Goal: Navigation & Orientation: Find specific page/section

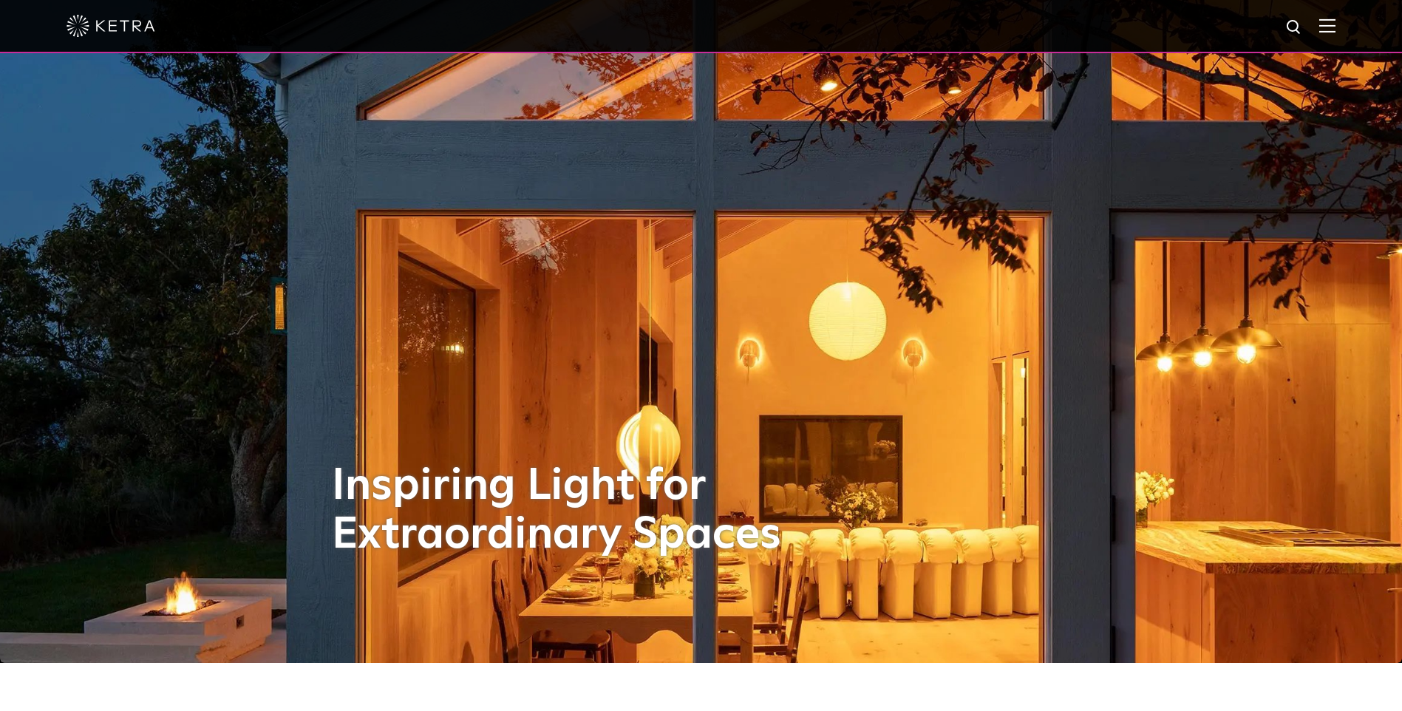
scroll to position [74, 0]
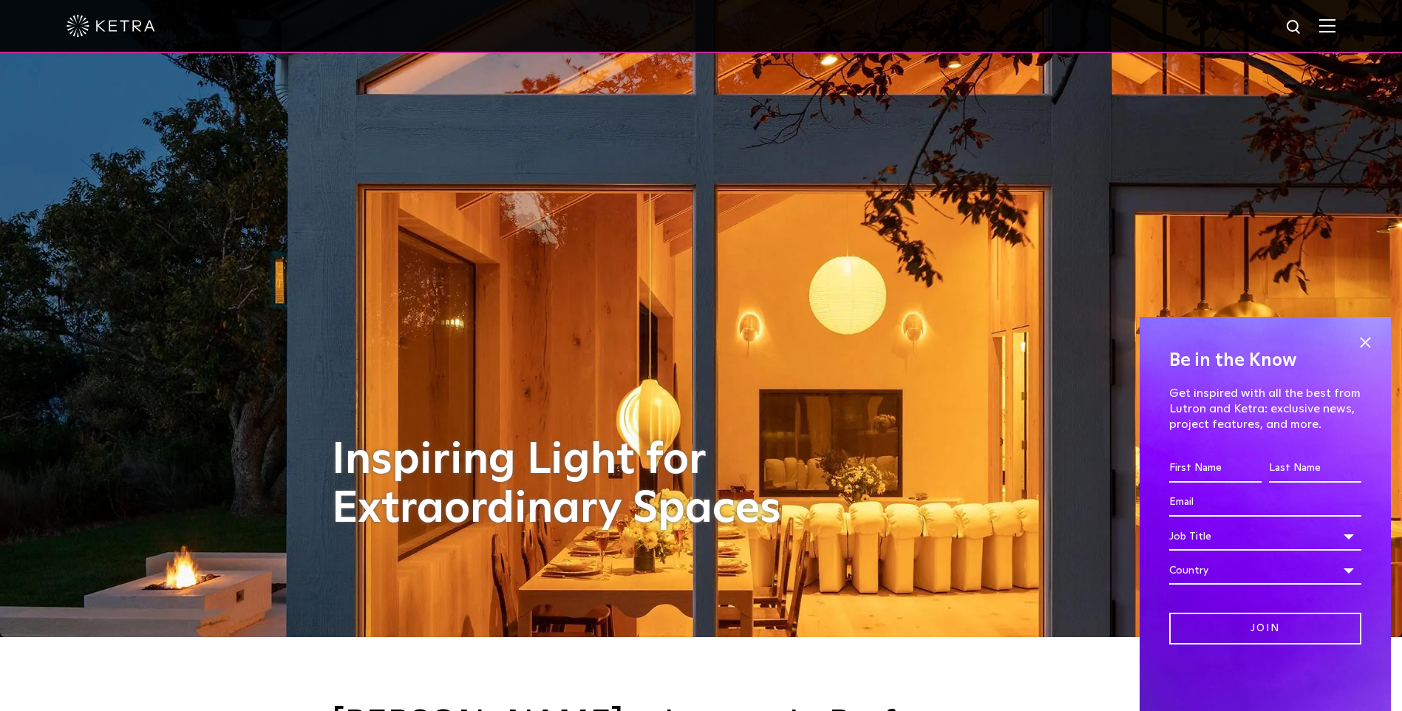
click at [1352, 344] on div "Be in the Know Get inspired with all the best from Lutron and [PERSON_NAME]: ex…" at bounding box center [1265, 514] width 251 height 394
click at [1379, 338] on div "Be in the Know Get inspired with all the best from Lutron and [PERSON_NAME]: ex…" at bounding box center [1265, 514] width 251 height 394
click at [1372, 341] on span at bounding box center [1365, 343] width 22 height 22
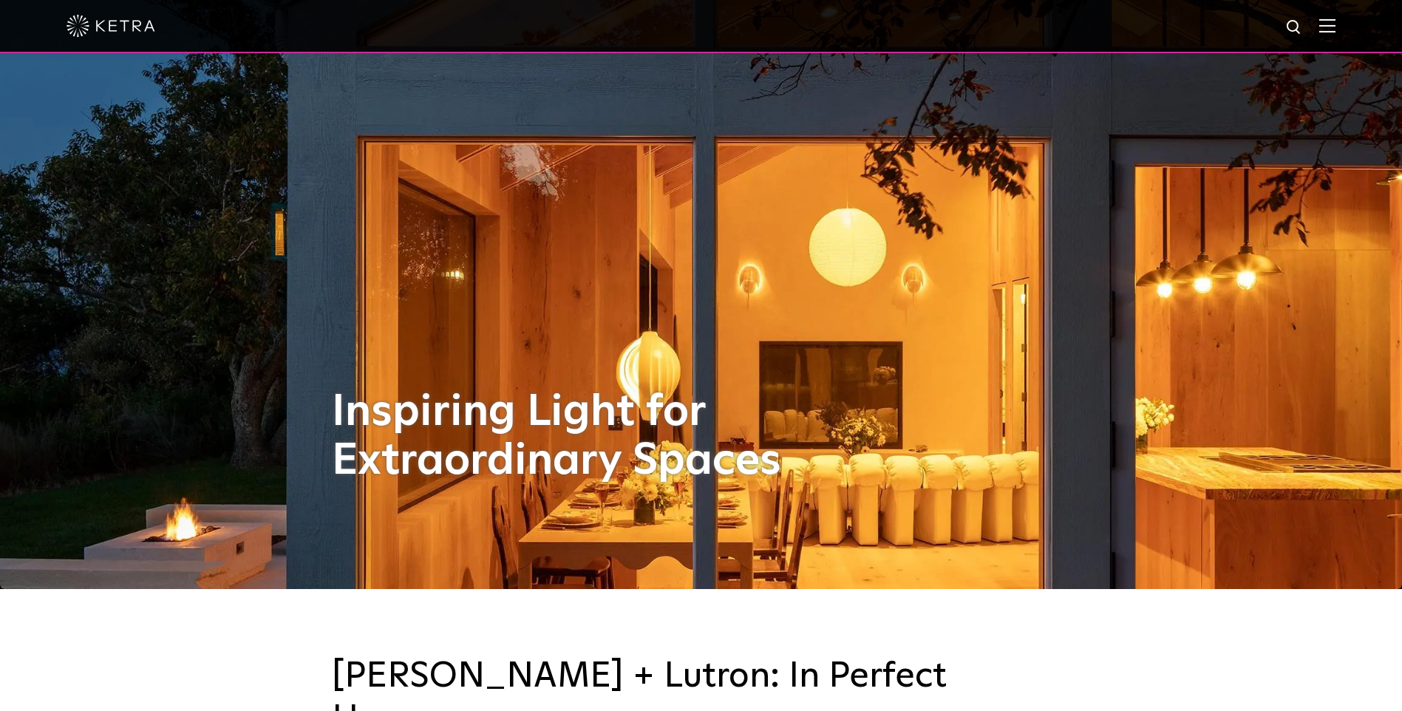
scroll to position [148, 0]
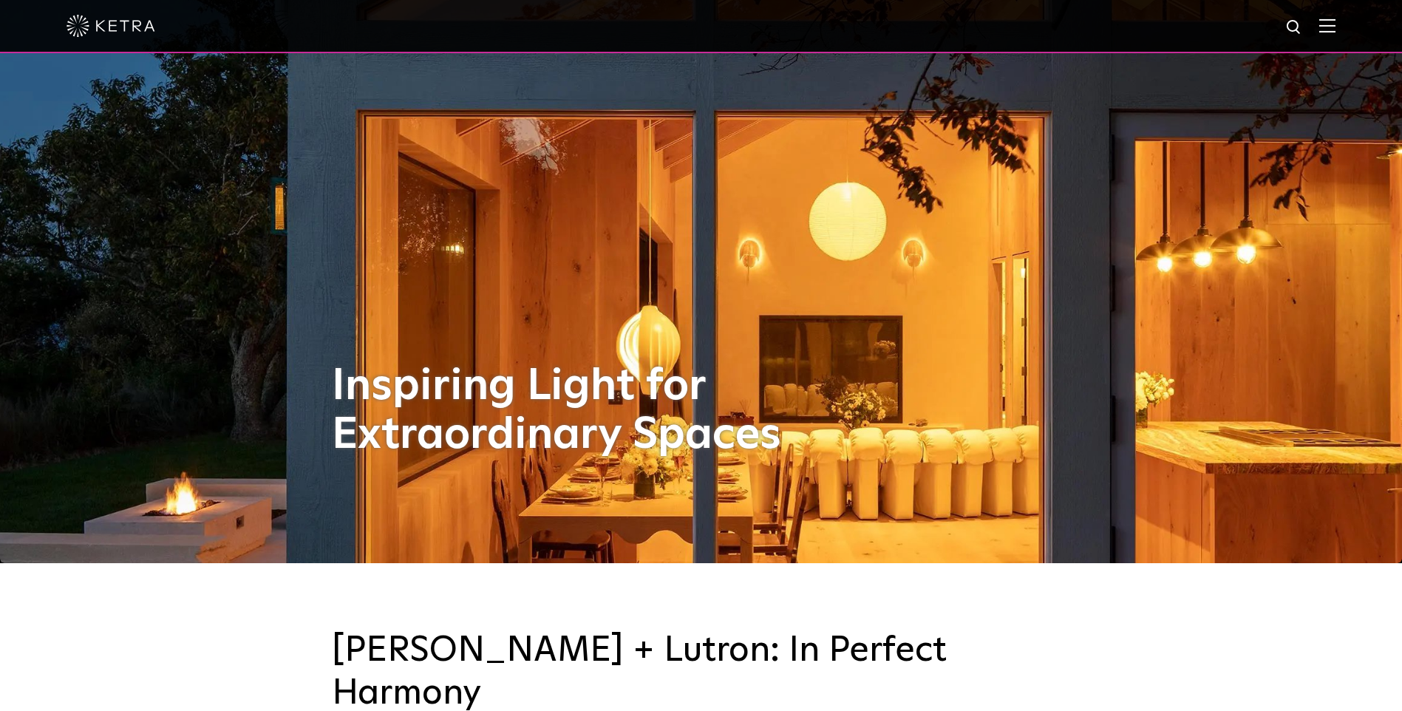
click at [1335, 24] on img at bounding box center [1327, 25] width 16 height 14
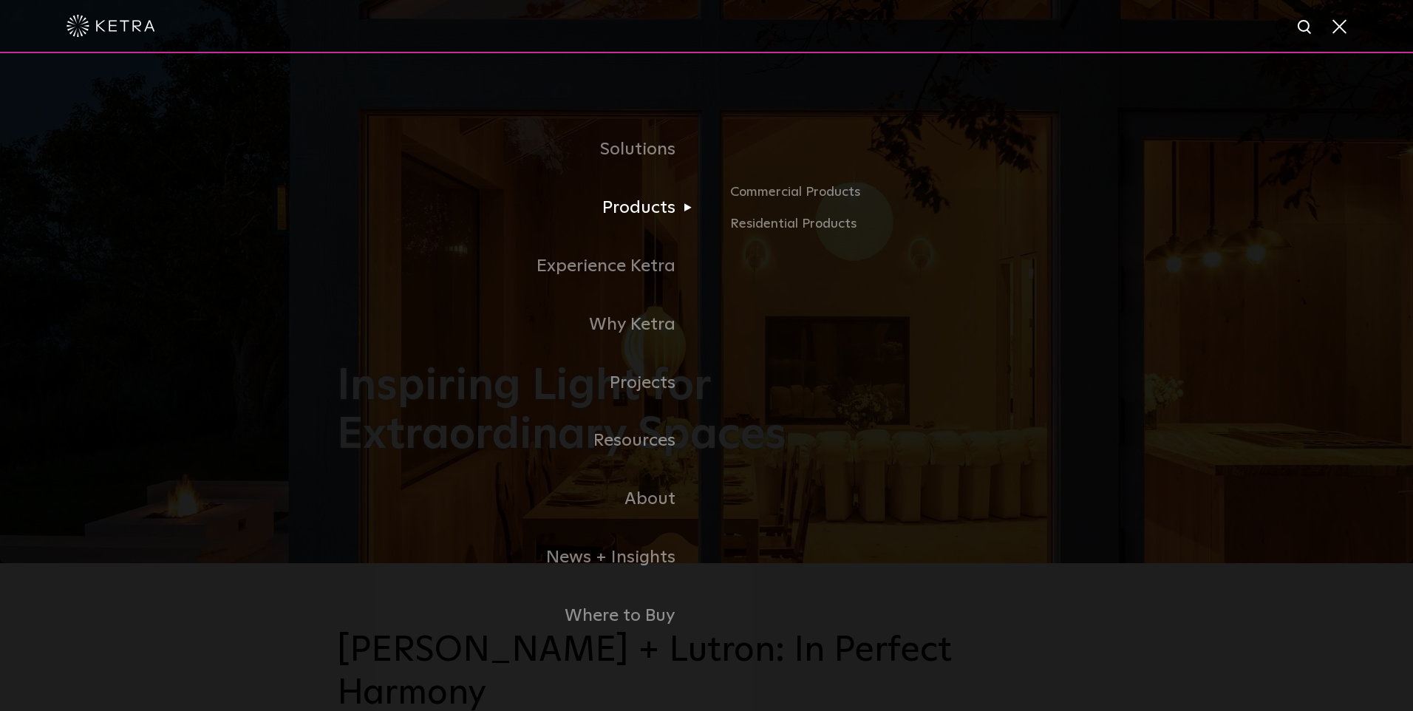
click at [667, 194] on link "Products" at bounding box center [522, 208] width 370 height 58
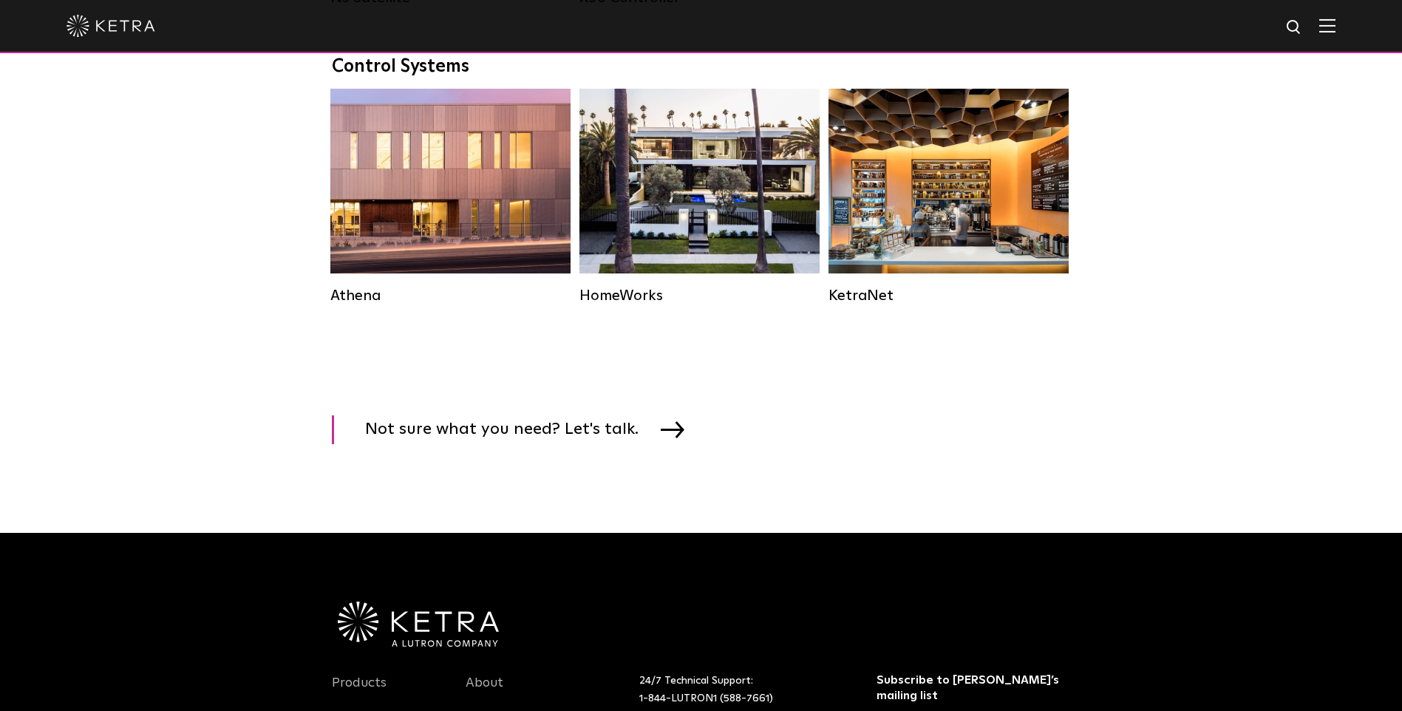
scroll to position [1932, 0]
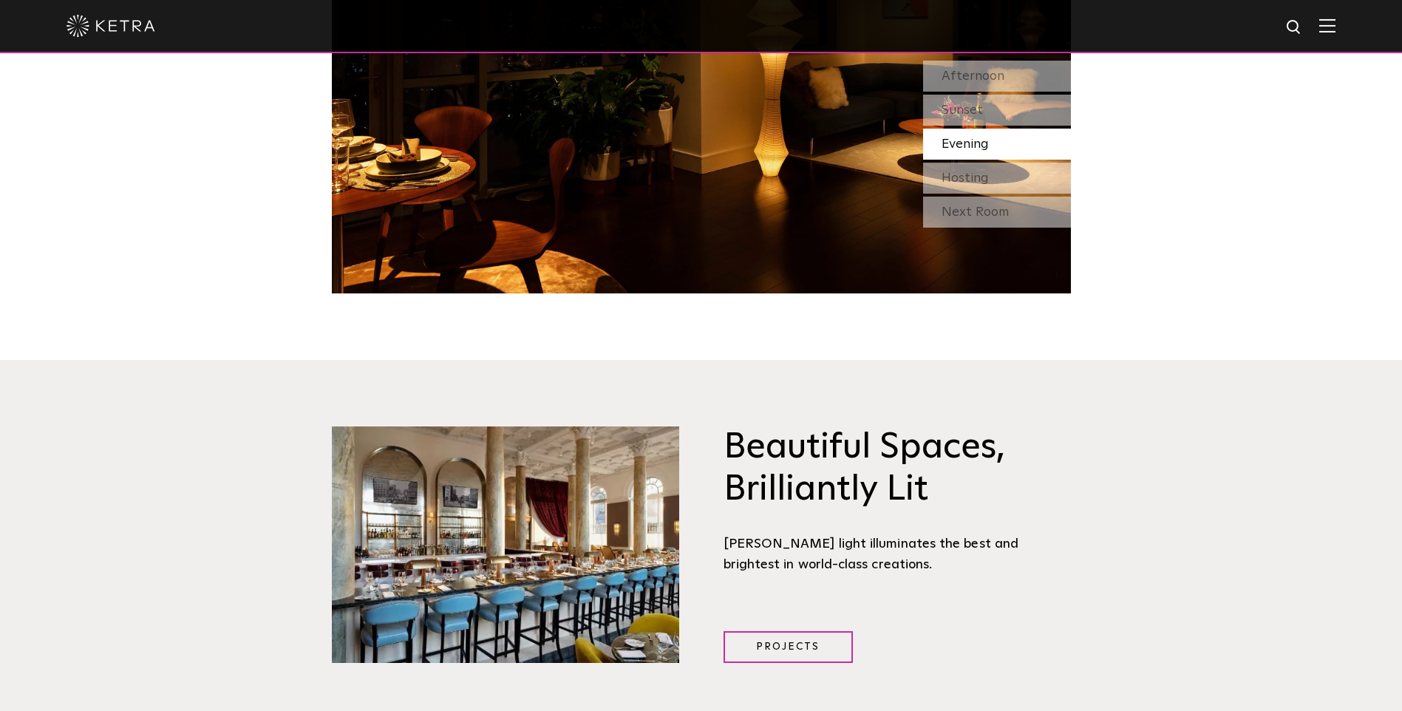
scroll to position [1404, 0]
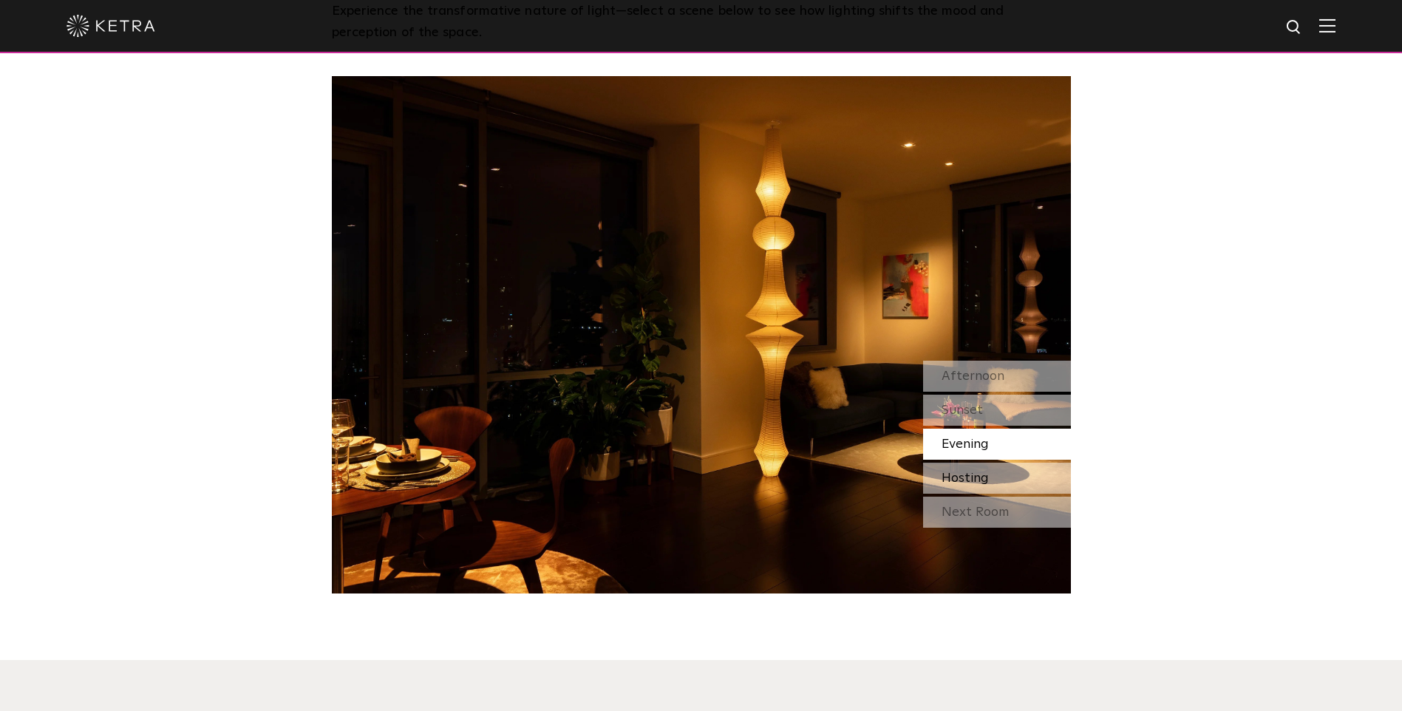
click at [942, 472] on span "Hosting" at bounding box center [965, 478] width 47 height 13
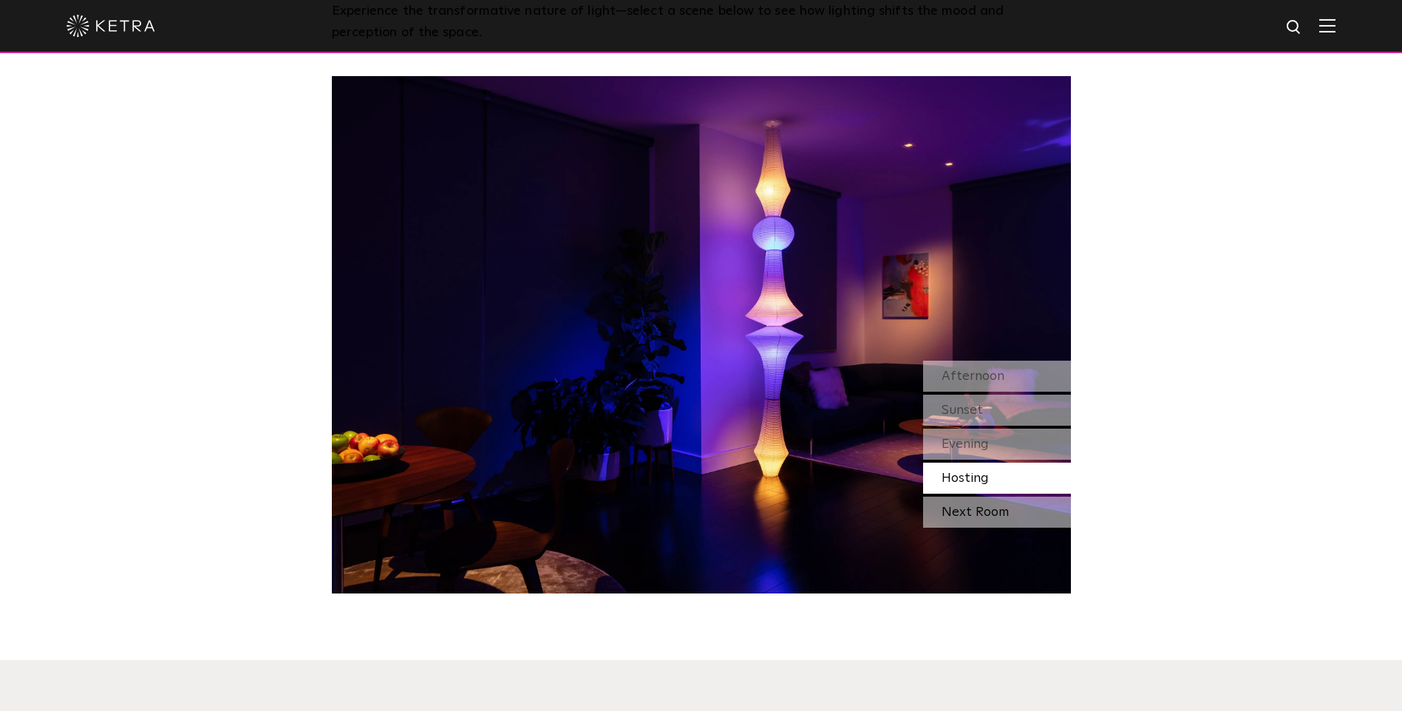
click at [954, 497] on div "Next Room" at bounding box center [997, 512] width 148 height 31
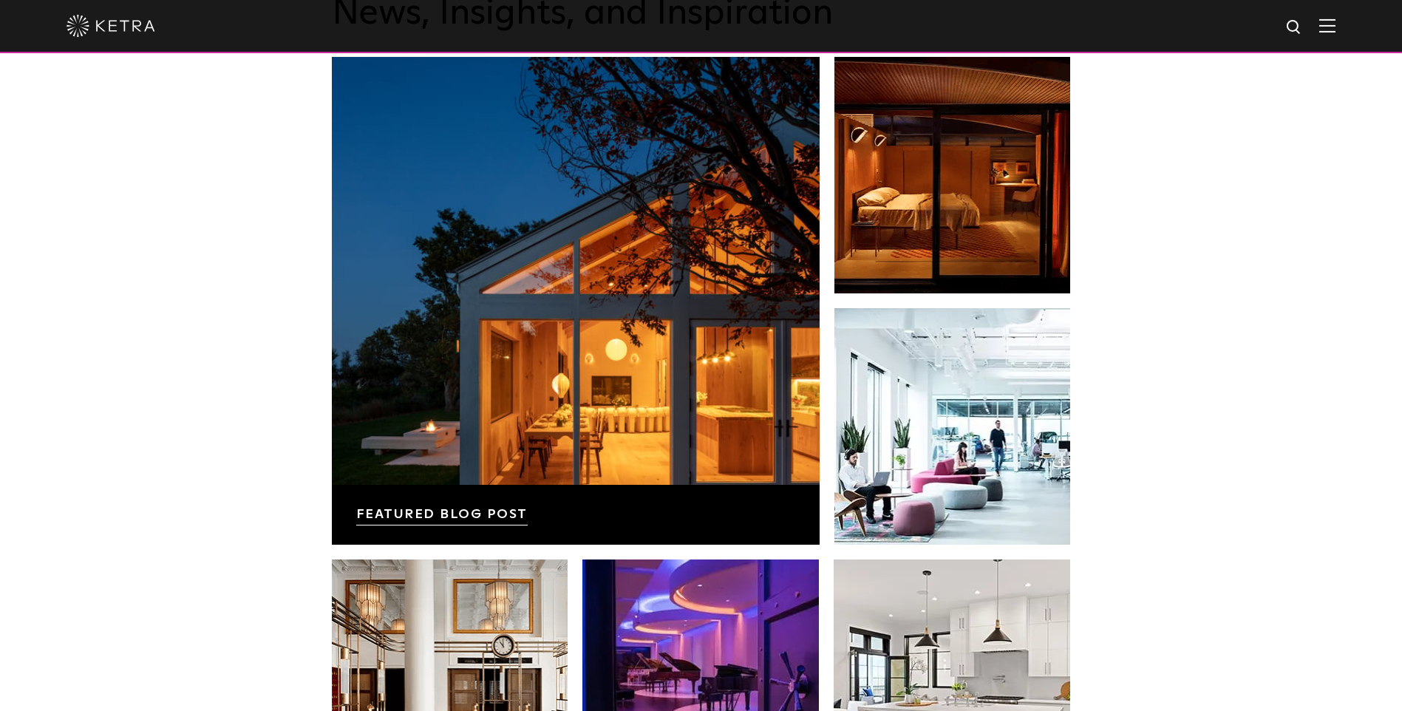
scroll to position [2735, 0]
